Goal: Find specific page/section: Find specific page/section

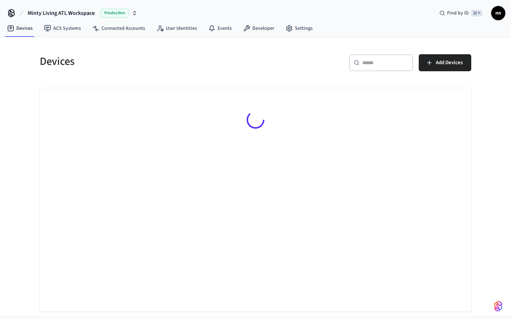
click at [386, 66] on input "text" at bounding box center [385, 62] width 46 height 7
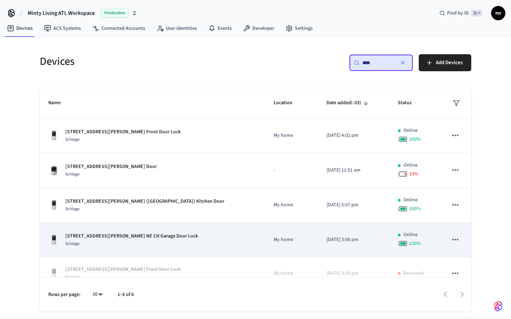
type input "****"
click at [136, 243] on div "Schlage" at bounding box center [131, 243] width 133 height 7
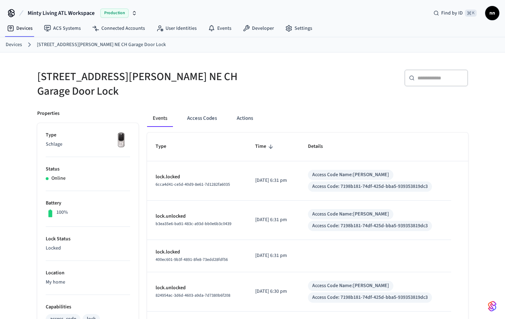
click at [21, 42] on link "Devices" at bounding box center [14, 44] width 16 height 7
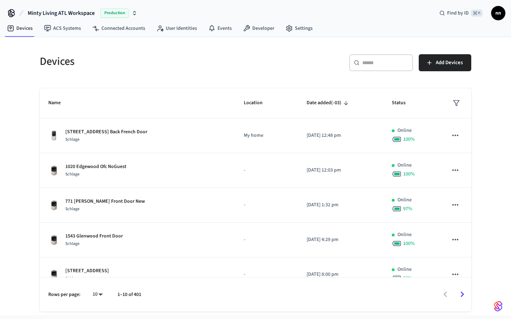
click at [389, 67] on div "​ ​" at bounding box center [381, 62] width 64 height 17
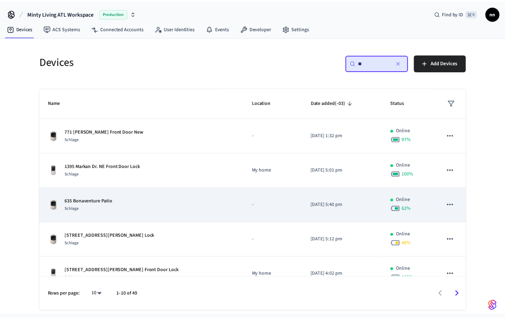
scroll to position [65, 0]
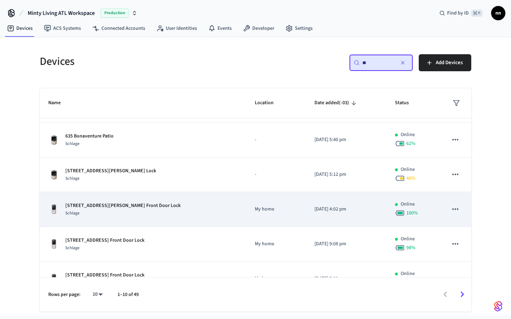
type input "**"
click at [126, 211] on div "Schlage" at bounding box center [122, 213] width 115 height 7
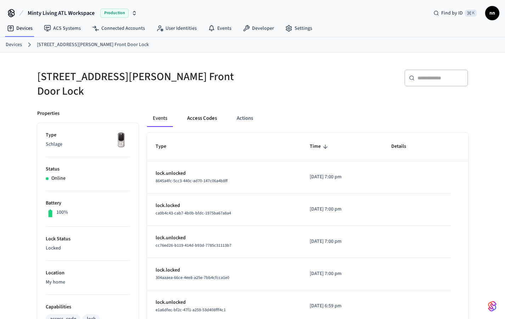
click at [205, 115] on button "Access Codes" at bounding box center [202, 118] width 41 height 17
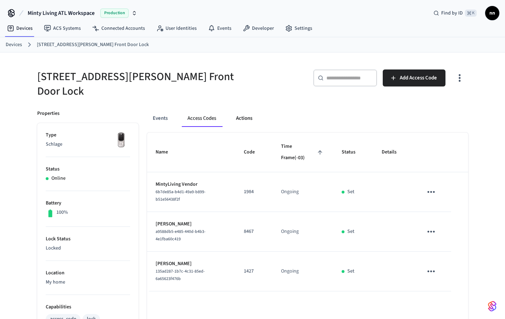
click at [247, 115] on button "Actions" at bounding box center [244, 118] width 28 height 17
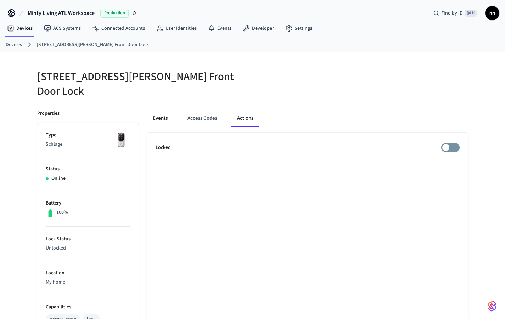
click at [163, 114] on button "Events" at bounding box center [160, 118] width 26 height 17
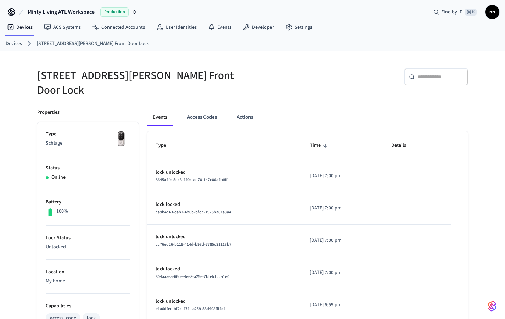
scroll to position [1, 0]
click at [250, 113] on button "Actions" at bounding box center [245, 116] width 28 height 17
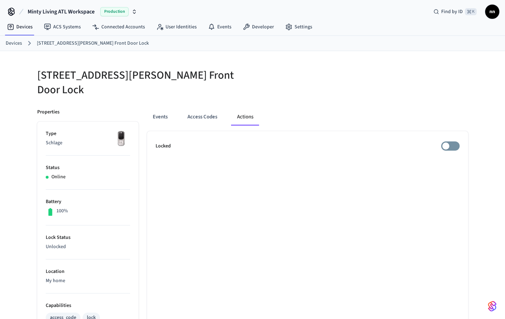
click at [19, 43] on link "Devices" at bounding box center [14, 43] width 16 height 7
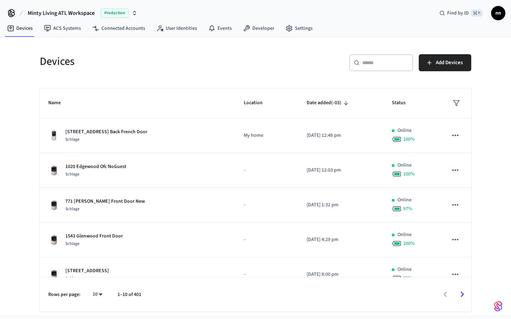
click at [366, 58] on div "​ ​" at bounding box center [381, 62] width 64 height 17
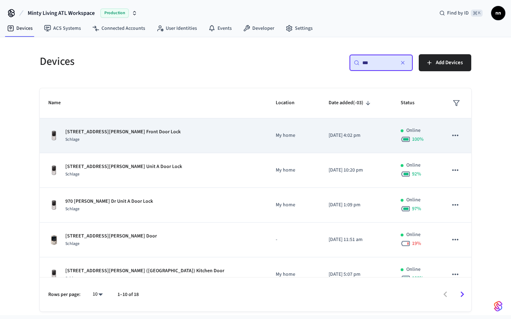
type input "**"
click at [146, 137] on div "Schlage" at bounding box center [122, 139] width 115 height 7
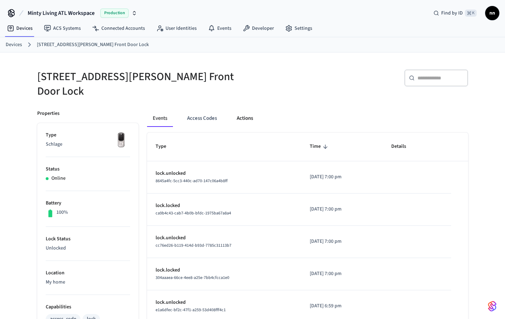
click at [241, 110] on button "Actions" at bounding box center [245, 118] width 28 height 17
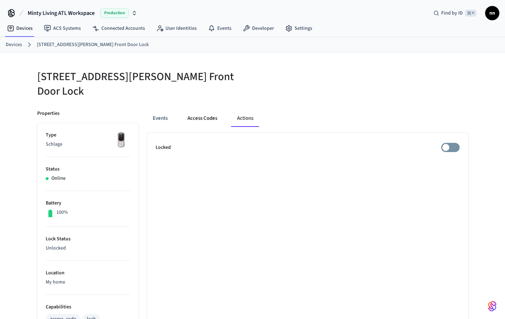
click at [199, 110] on button "Access Codes" at bounding box center [202, 118] width 41 height 17
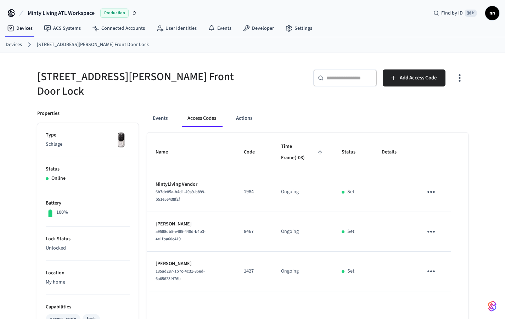
click at [268, 110] on div "Events Access Codes Actions" at bounding box center [307, 118] width 321 height 17
click at [242, 110] on button "Actions" at bounding box center [244, 118] width 28 height 17
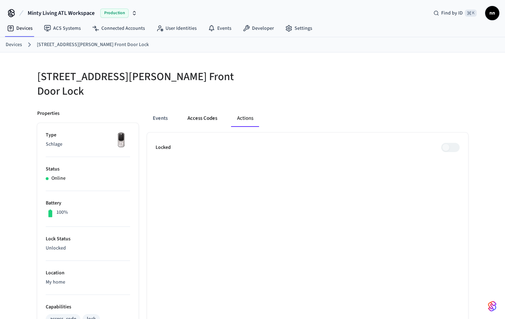
click at [205, 110] on button "Access Codes" at bounding box center [202, 118] width 41 height 17
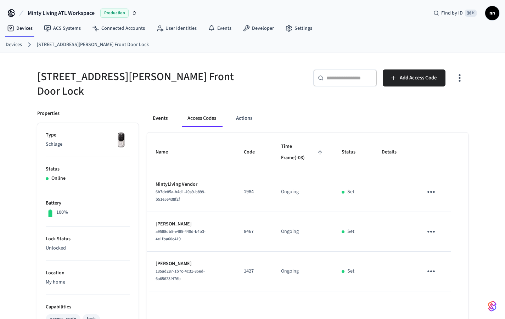
click at [151, 116] on button "Events" at bounding box center [160, 118] width 26 height 17
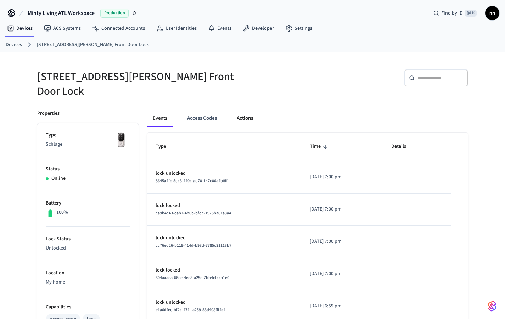
click at [246, 112] on button "Actions" at bounding box center [245, 118] width 28 height 17
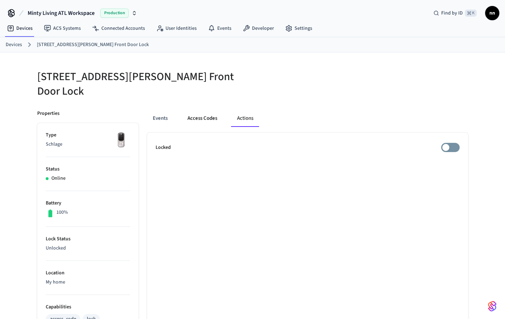
click at [200, 110] on button "Access Codes" at bounding box center [202, 118] width 41 height 17
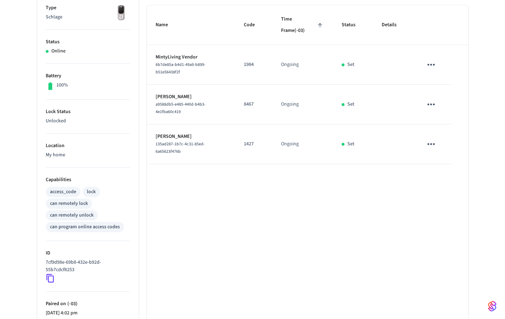
scroll to position [41, 0]
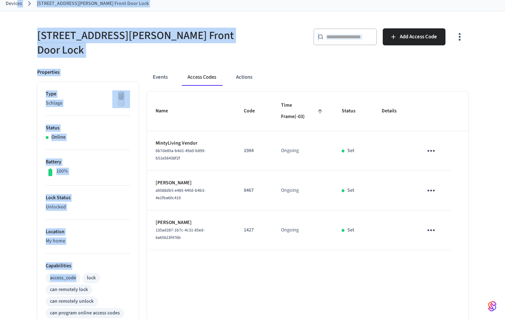
drag, startPoint x: 18, startPoint y: 4, endPoint x: 18, endPoint y: 276, distance: 272.3
click at [18, 4] on link "Devices" at bounding box center [14, 3] width 16 height 7
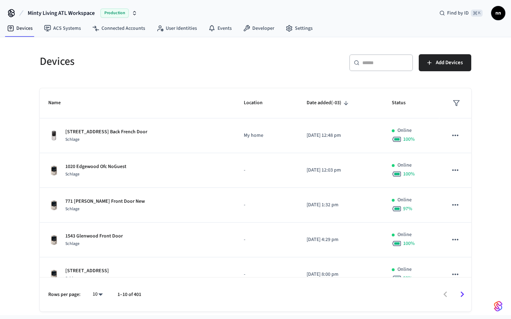
click at [377, 58] on div "​ ​" at bounding box center [381, 62] width 64 height 17
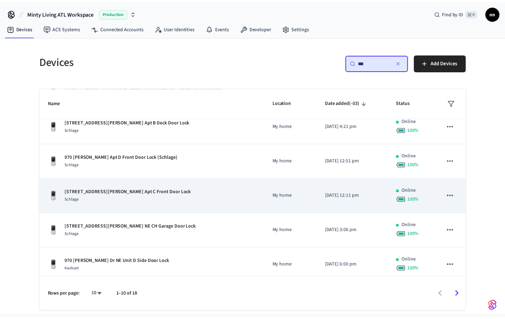
scroll to position [189, 0]
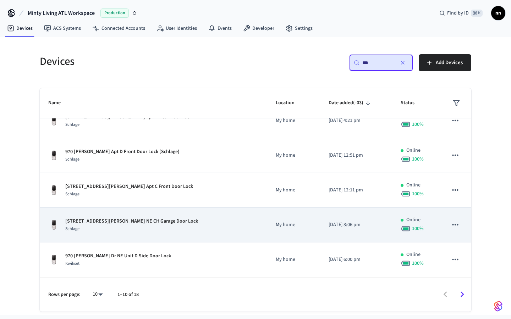
type input "**"
click at [141, 219] on p "[STREET_ADDRESS][PERSON_NAME] NE CH Garage Door Lock" at bounding box center [131, 221] width 133 height 7
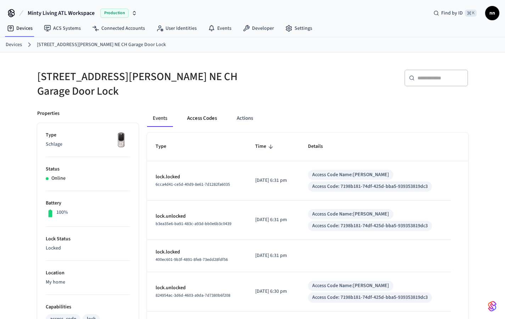
click at [205, 110] on button "Access Codes" at bounding box center [202, 118] width 41 height 17
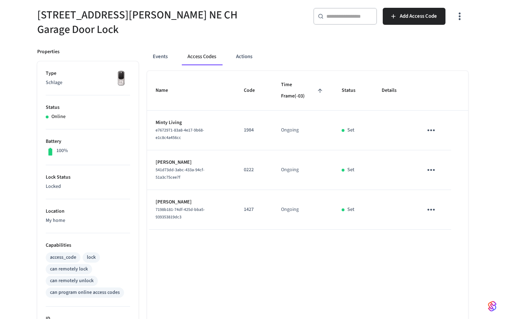
scroll to position [22, 0]
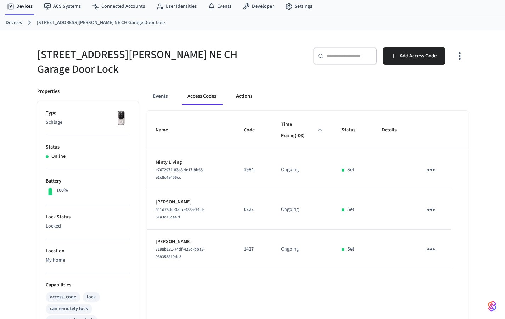
click at [243, 91] on button "Actions" at bounding box center [244, 96] width 28 height 17
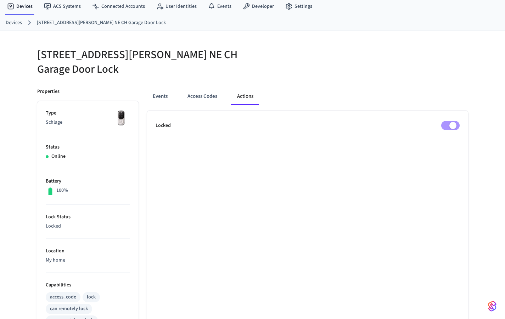
click at [21, 23] on link "Devices" at bounding box center [14, 22] width 16 height 7
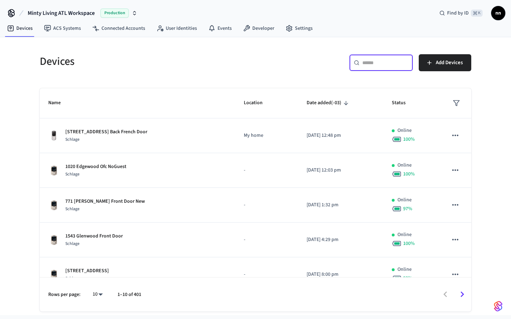
click at [381, 62] on input "text" at bounding box center [385, 62] width 46 height 7
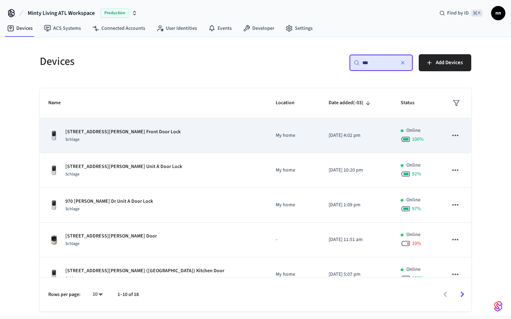
type input "**"
click at [130, 134] on p "[STREET_ADDRESS][PERSON_NAME] Front Door Lock" at bounding box center [122, 131] width 115 height 7
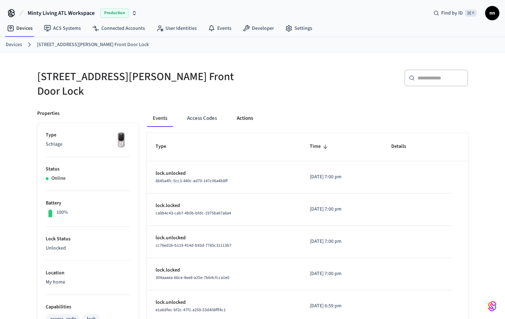
click at [245, 110] on button "Actions" at bounding box center [245, 118] width 28 height 17
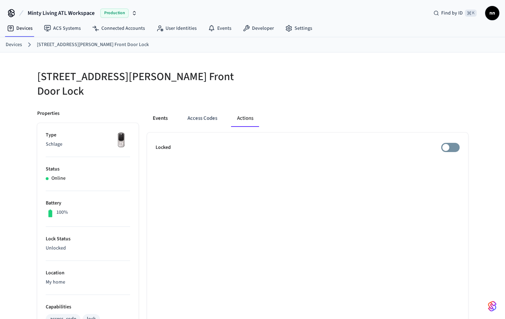
click at [169, 113] on button "Events" at bounding box center [160, 118] width 26 height 17
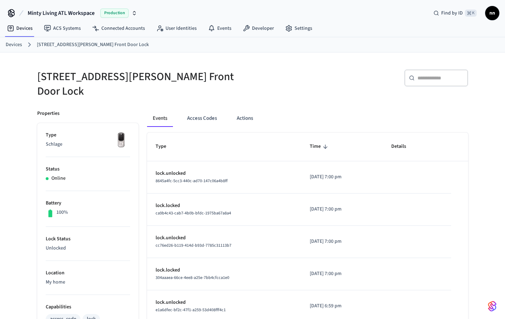
click at [16, 44] on link "Devices" at bounding box center [14, 44] width 16 height 7
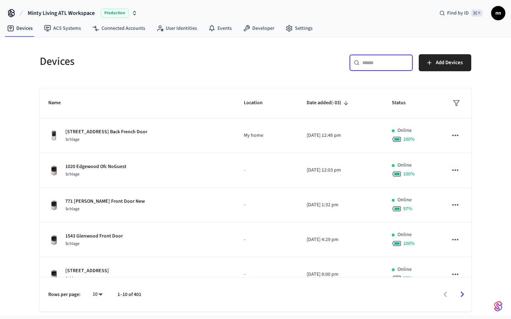
click at [398, 64] on input "text" at bounding box center [385, 62] width 46 height 7
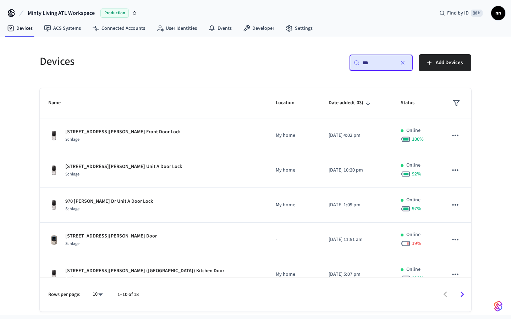
type input "**"
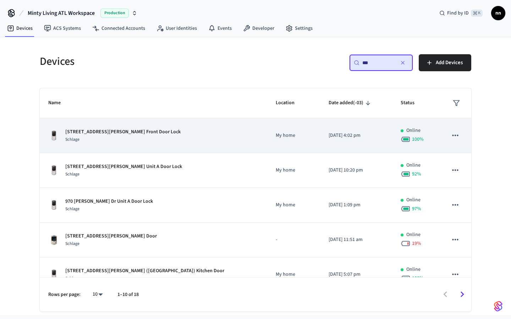
click at [145, 138] on div "Schlage" at bounding box center [122, 139] width 115 height 7
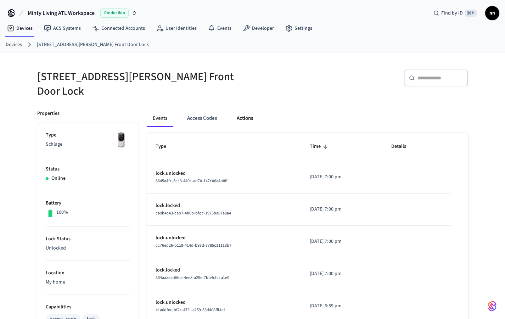
click at [251, 110] on button "Actions" at bounding box center [245, 118] width 28 height 17
